Goal: Book appointment/travel/reservation

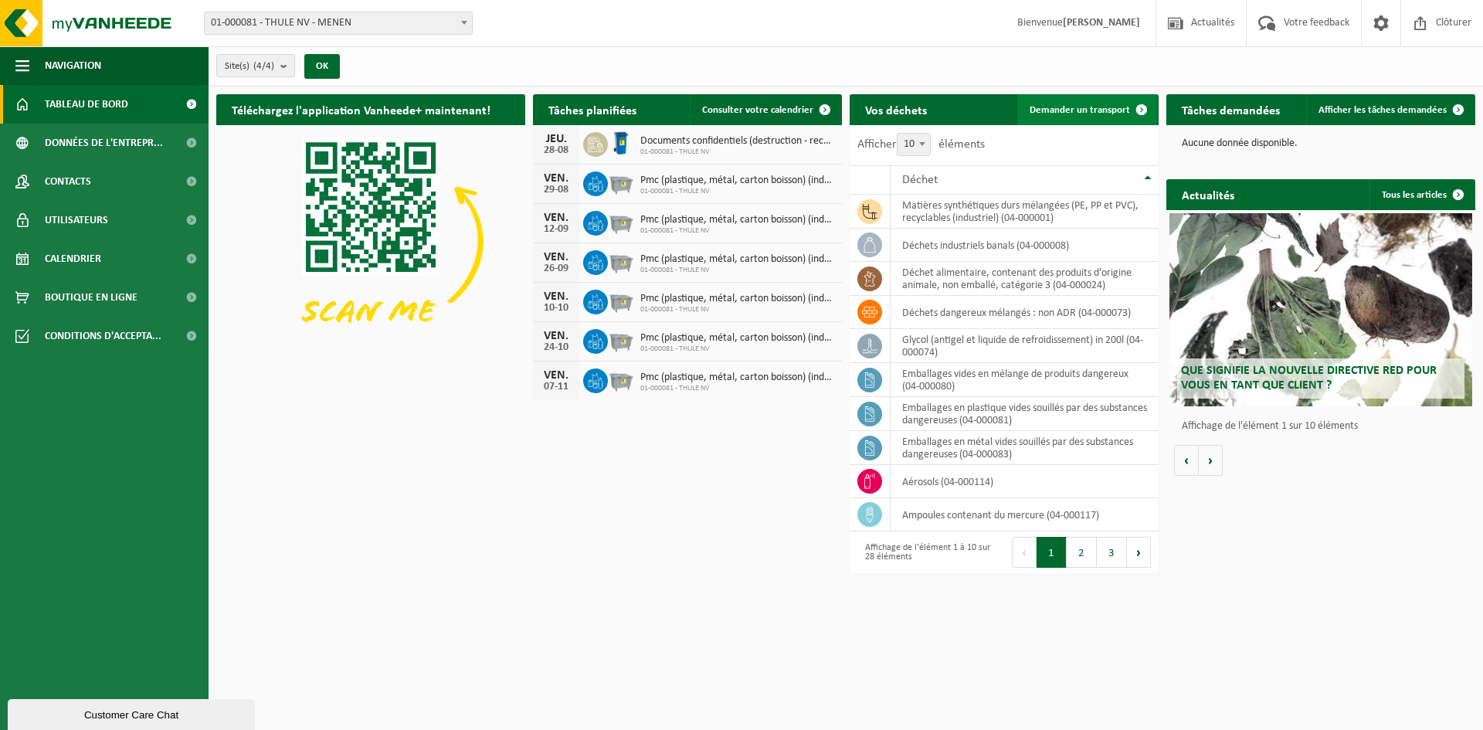
click at [1068, 109] on span "Demander un transport" at bounding box center [1080, 110] width 100 height 10
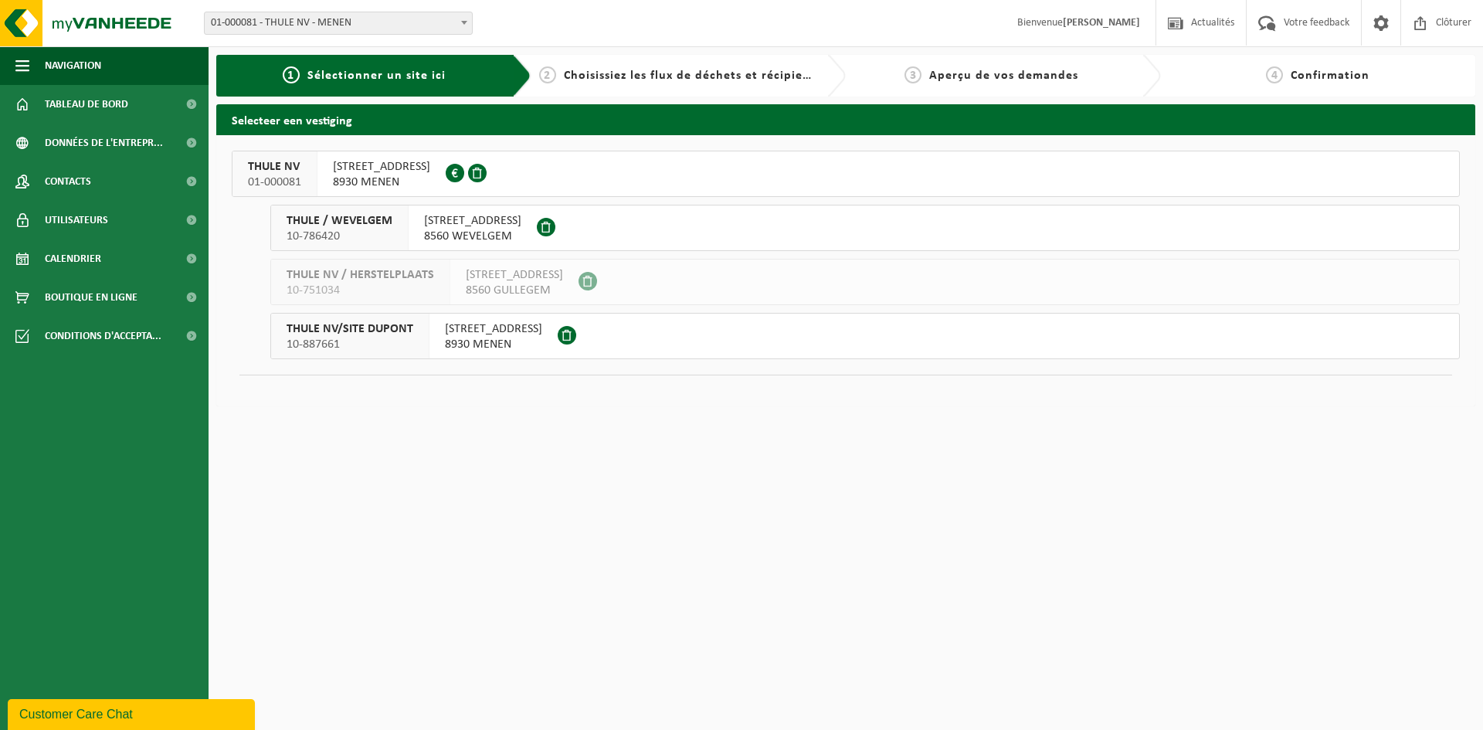
click at [395, 188] on span "8930 MENEN" at bounding box center [381, 182] width 97 height 15
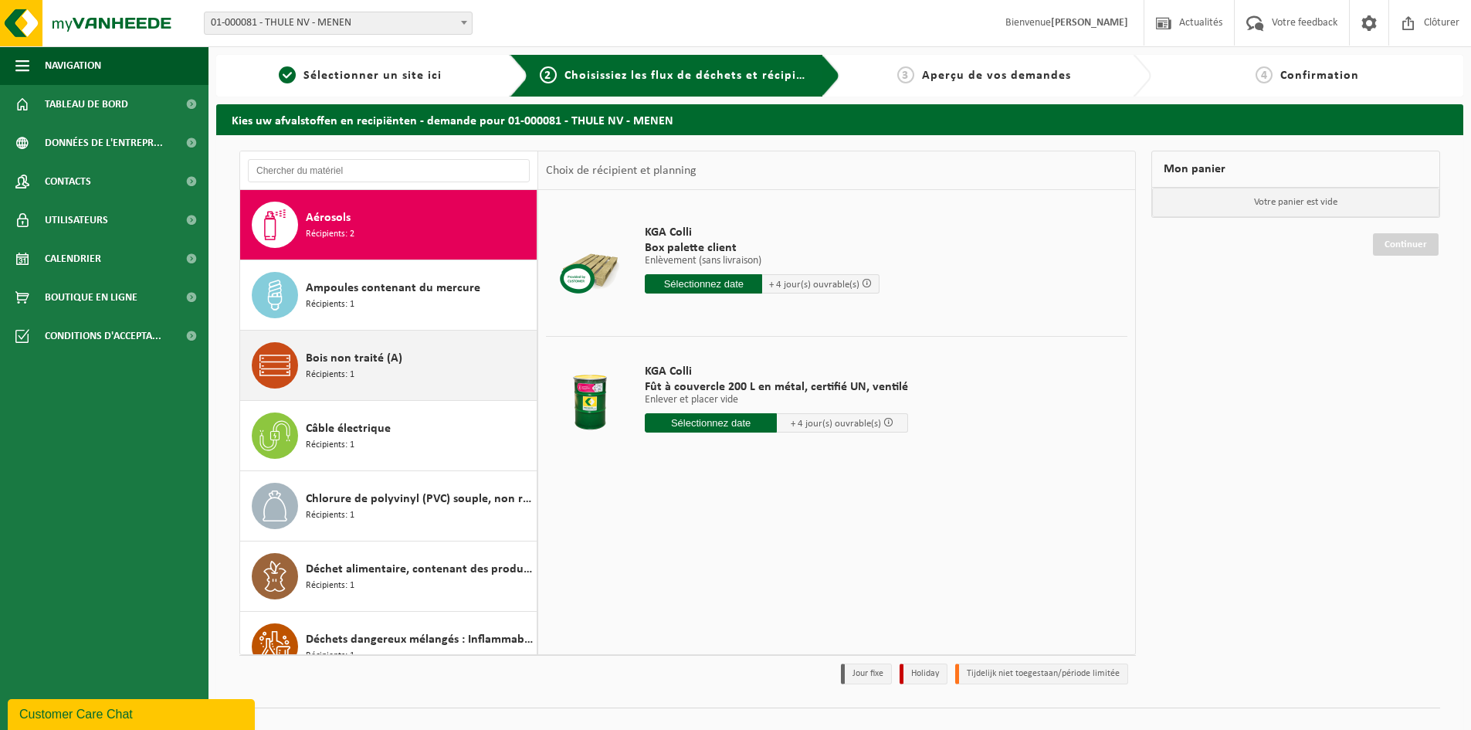
click at [437, 351] on div "Bois non traité (A) Récipients: 1" at bounding box center [419, 365] width 227 height 46
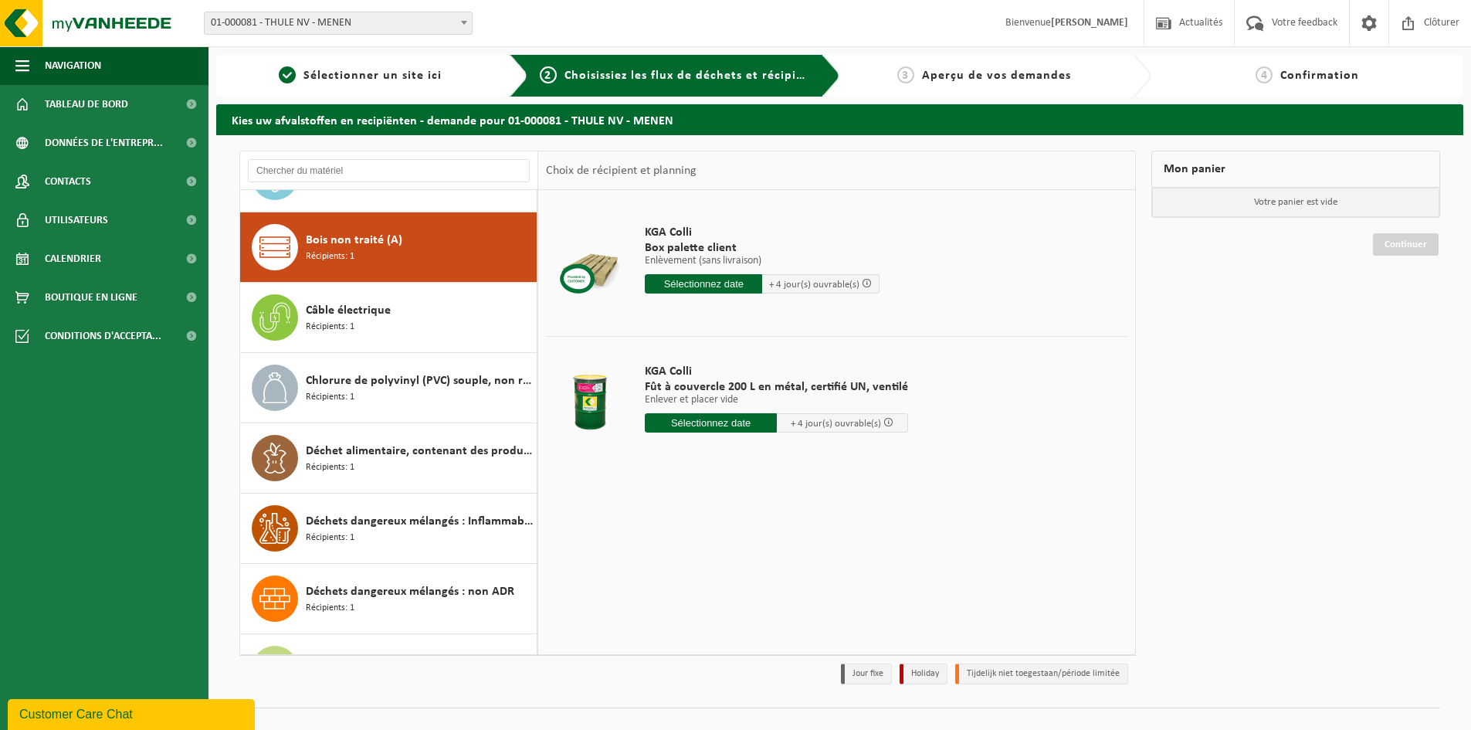
scroll to position [141, 0]
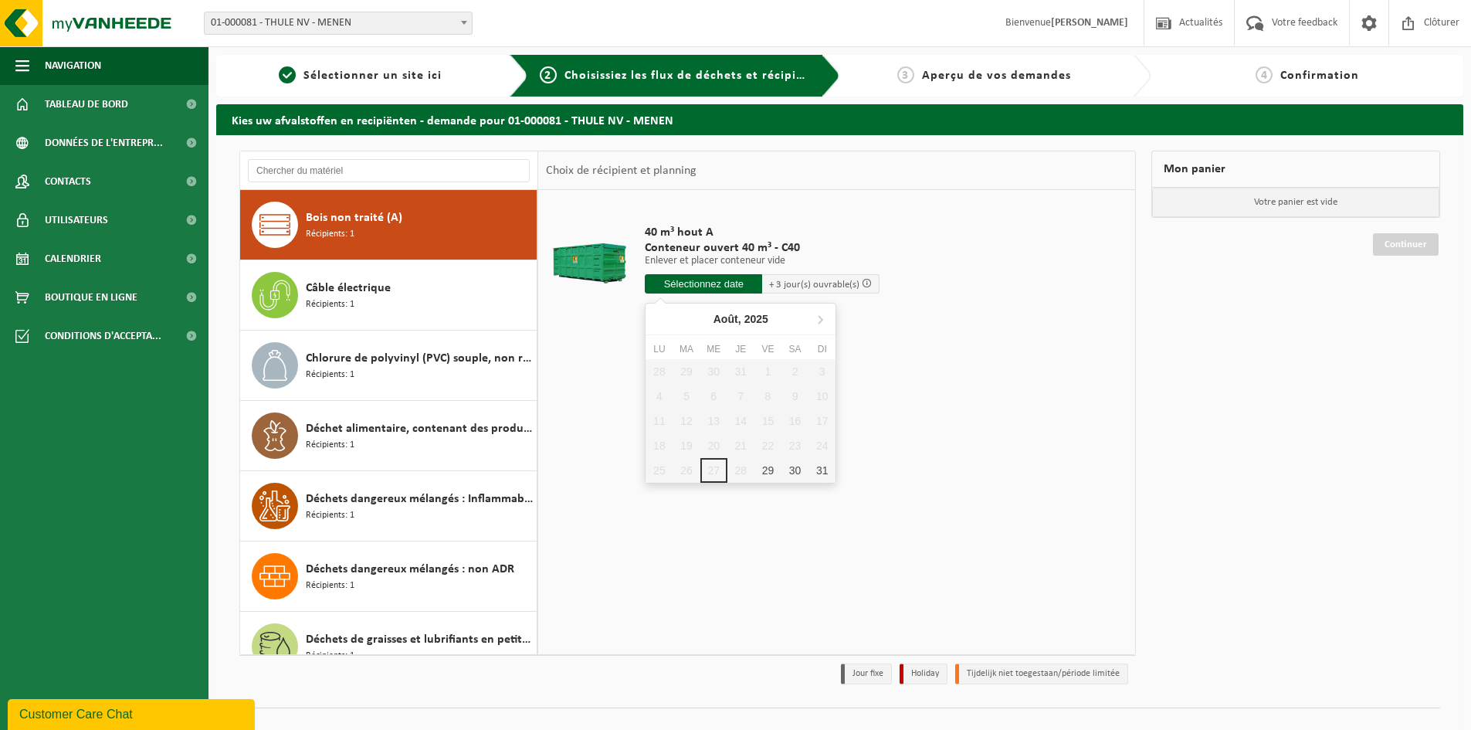
click at [697, 283] on input "text" at bounding box center [703, 283] width 117 height 19
click at [765, 470] on div "29" at bounding box center [768, 470] width 27 height 25
type input "à partir de 2025-08-29"
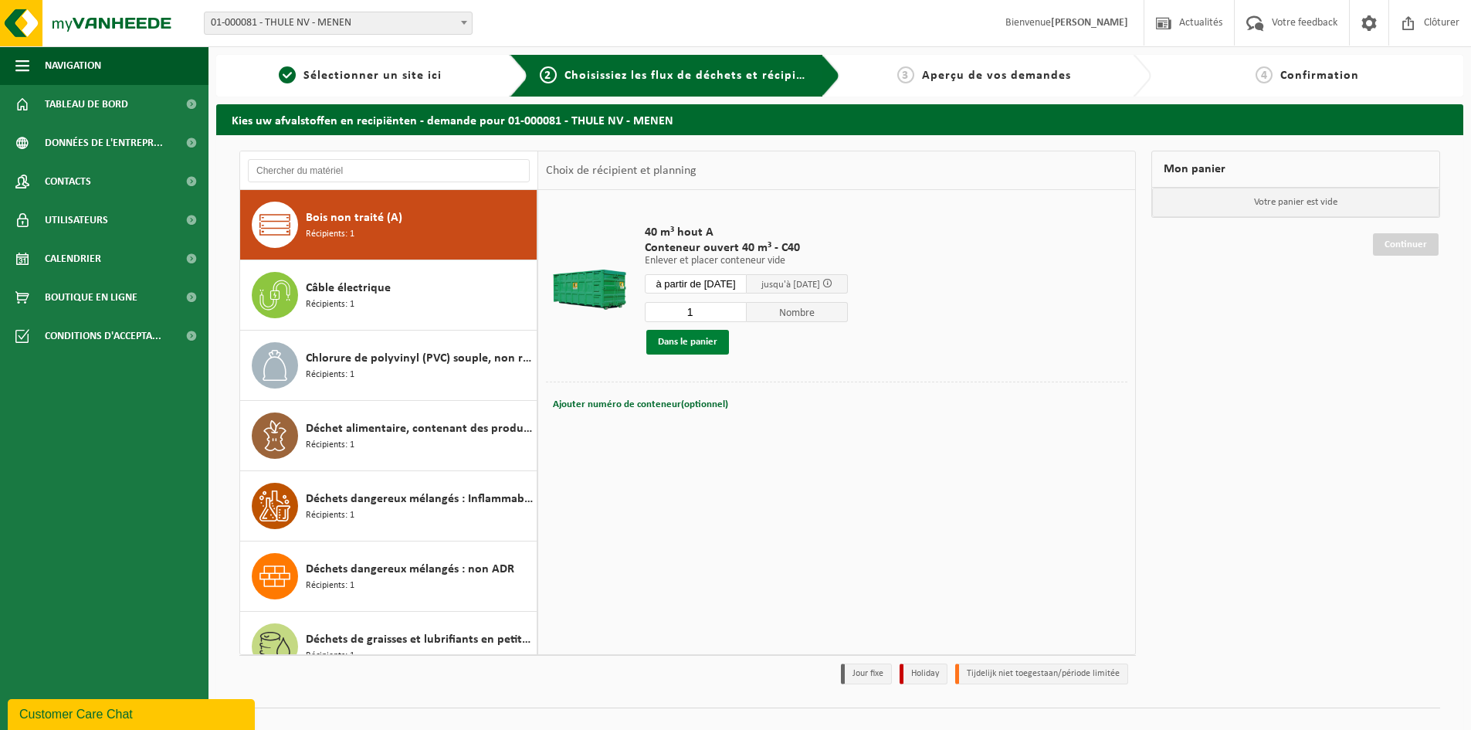
click at [686, 343] on button "Dans le panier" at bounding box center [687, 342] width 83 height 25
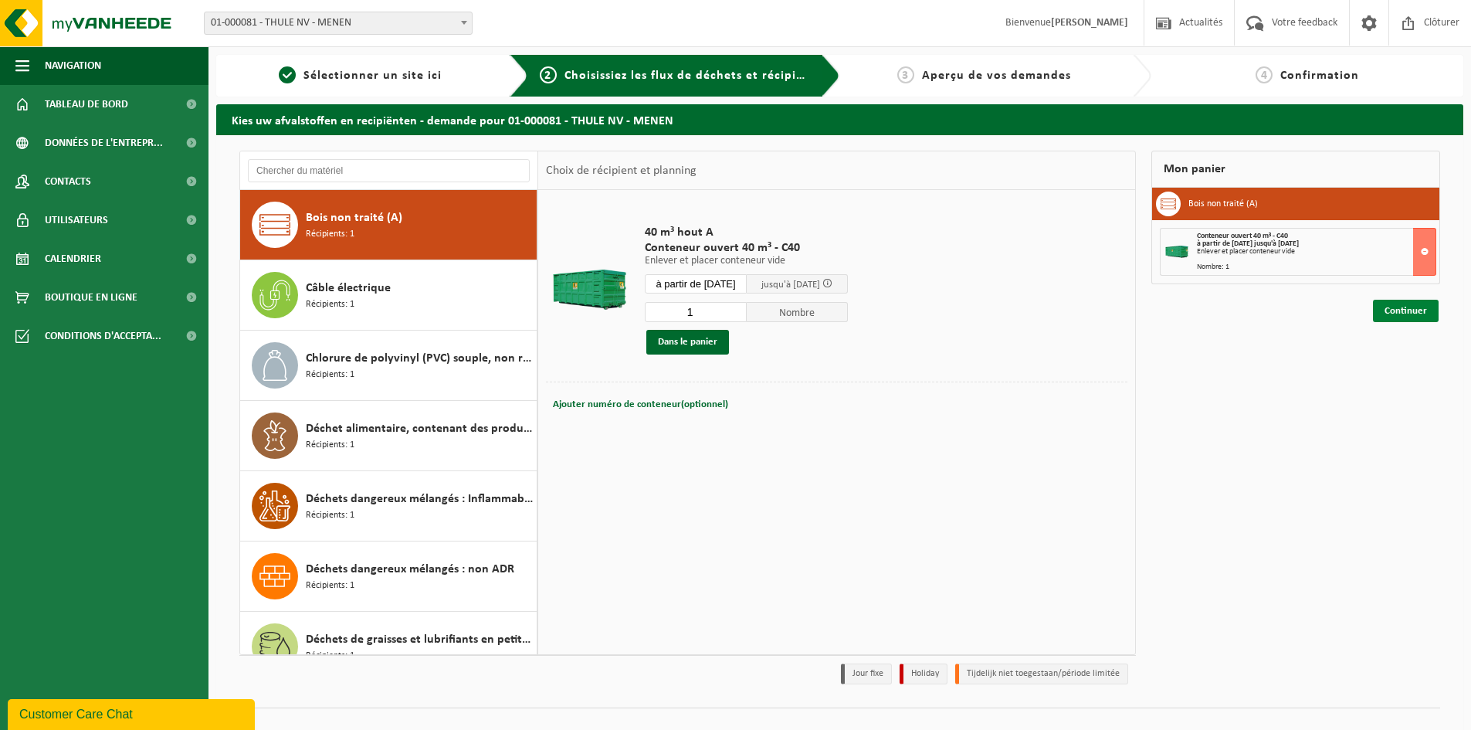
click at [1410, 316] on link "Continuer" at bounding box center [1406, 311] width 66 height 22
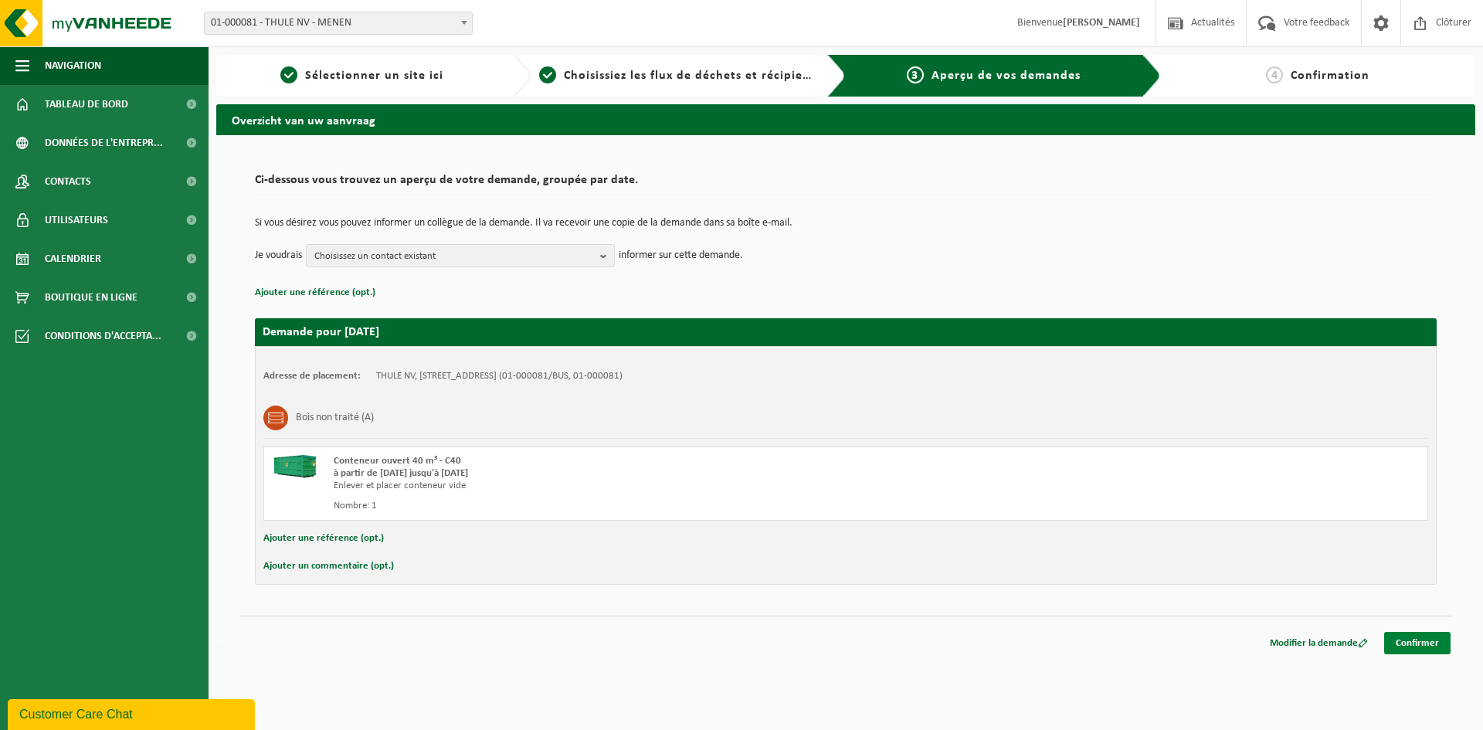
click at [1400, 648] on link "Confirmer" at bounding box center [1417, 643] width 66 height 22
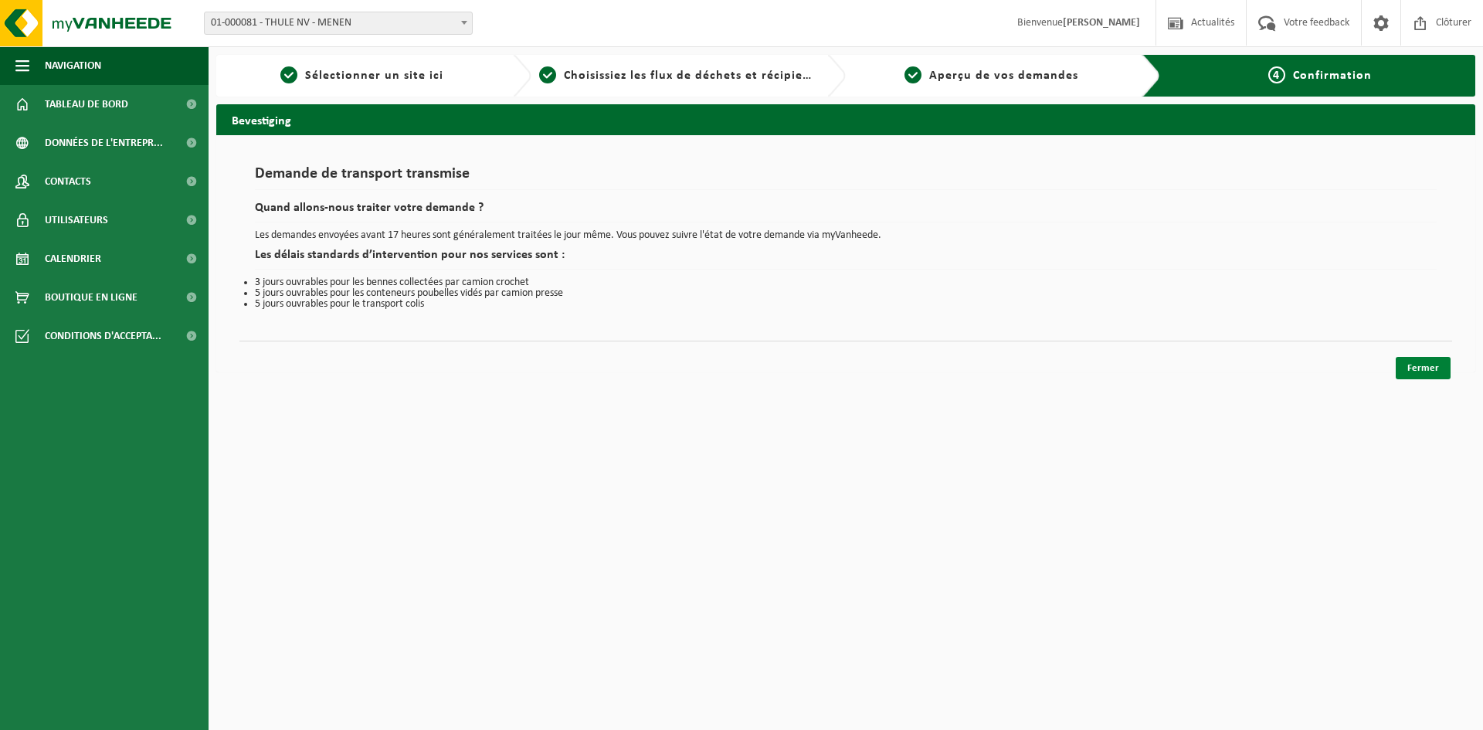
click at [1413, 378] on link "Fermer" at bounding box center [1423, 368] width 55 height 22
